Goal: Information Seeking & Learning: Learn about a topic

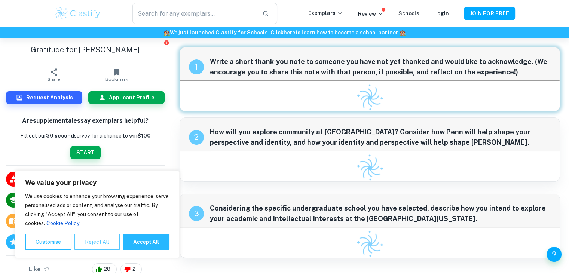
click at [92, 241] on button "Reject All" at bounding box center [96, 242] width 45 height 16
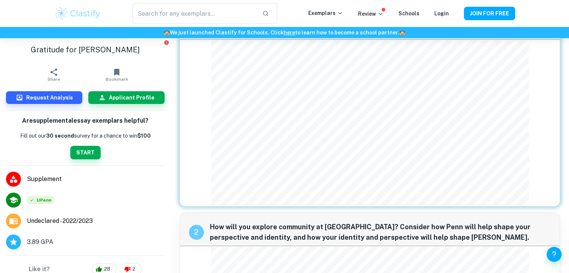
scroll to position [41, 0]
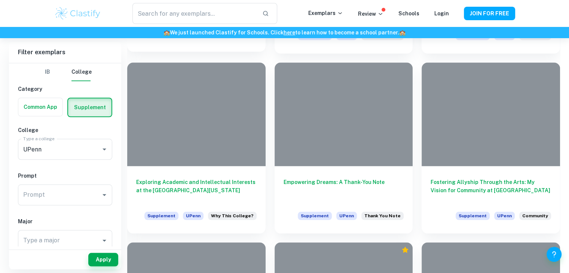
scroll to position [695, 0]
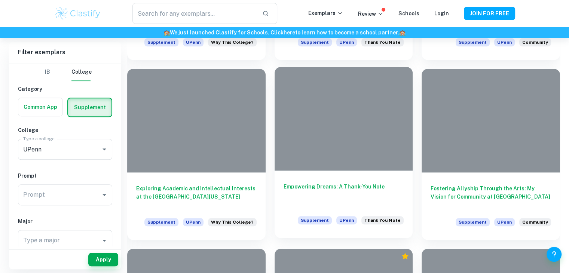
click at [312, 187] on h6 "Empowering Dreams: A Thank-You Note" at bounding box center [344, 195] width 120 height 25
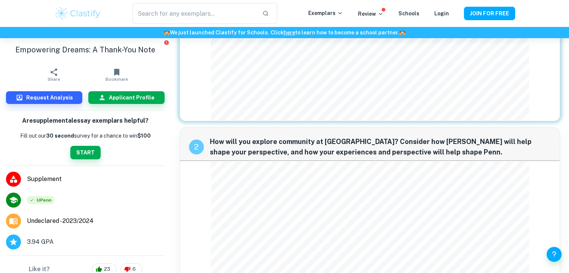
scroll to position [115, 0]
